Goal: Information Seeking & Learning: Learn about a topic

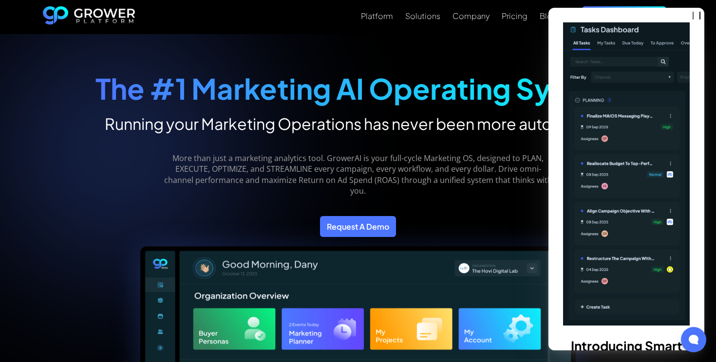
click at [173, 128] on h2 "Running your Marketing Operations has never been more autonomous" at bounding box center [357, 123] width 525 height 19
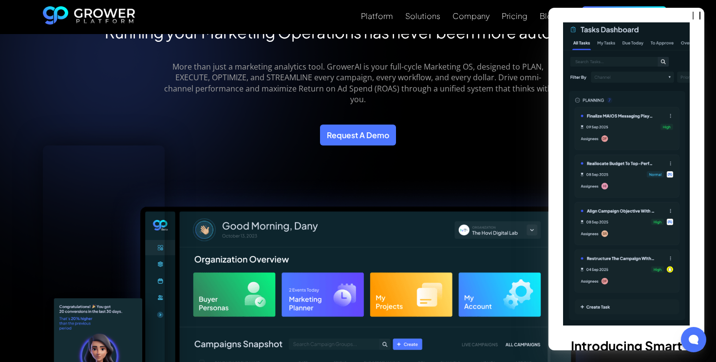
scroll to position [71, 0]
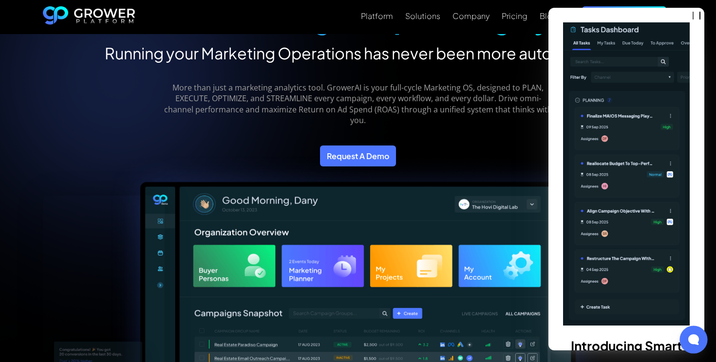
click at [696, 337] on icon at bounding box center [693, 339] width 11 height 11
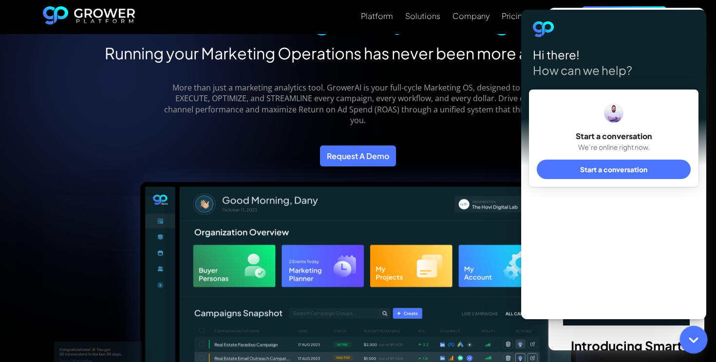
click at [696, 337] on icon at bounding box center [693, 339] width 13 height 13
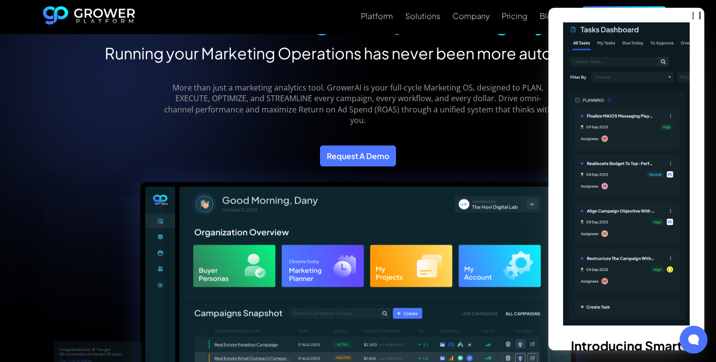
drag, startPoint x: 614, startPoint y: 15, endPoint x: 617, endPoint y: 126, distance: 111.0
click at [617, 126] on div "Introducing Smart Tasks GrowerAI will now turn recommendations into actual task…" at bounding box center [626, 179] width 156 height 343
drag, startPoint x: 617, startPoint y: 126, endPoint x: 598, endPoint y: 17, distance: 110.7
click at [597, 2] on div "Platform Solutions Company Pricing Blog Request a demo" at bounding box center [358, 17] width 630 height 34
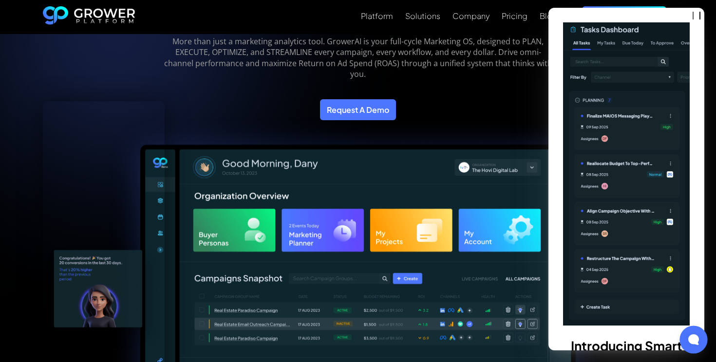
scroll to position [0, 0]
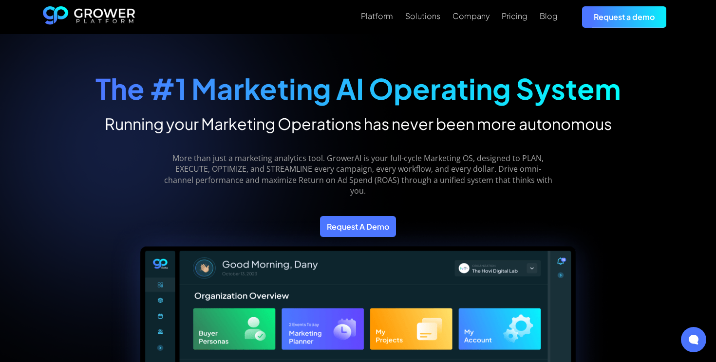
click at [261, 91] on strong "The #1 Marketing AI Operating System" at bounding box center [357, 89] width 525 height 36
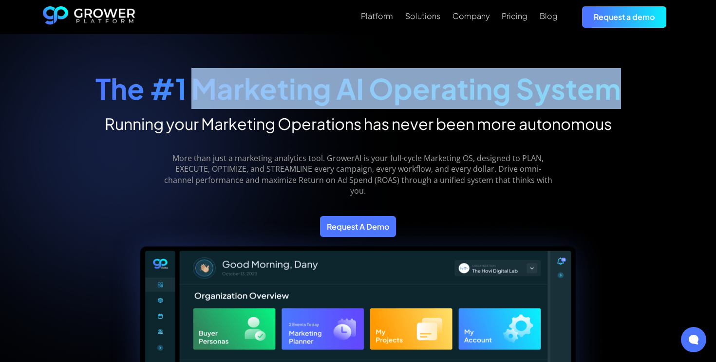
drag, startPoint x: 261, startPoint y: 91, endPoint x: 533, endPoint y: 94, distance: 271.1
click at [533, 94] on strong "The #1 Marketing AI Operating System" at bounding box center [357, 89] width 525 height 36
copy strong "Marketing AI Operating System"
